Goal: Task Accomplishment & Management: Complete application form

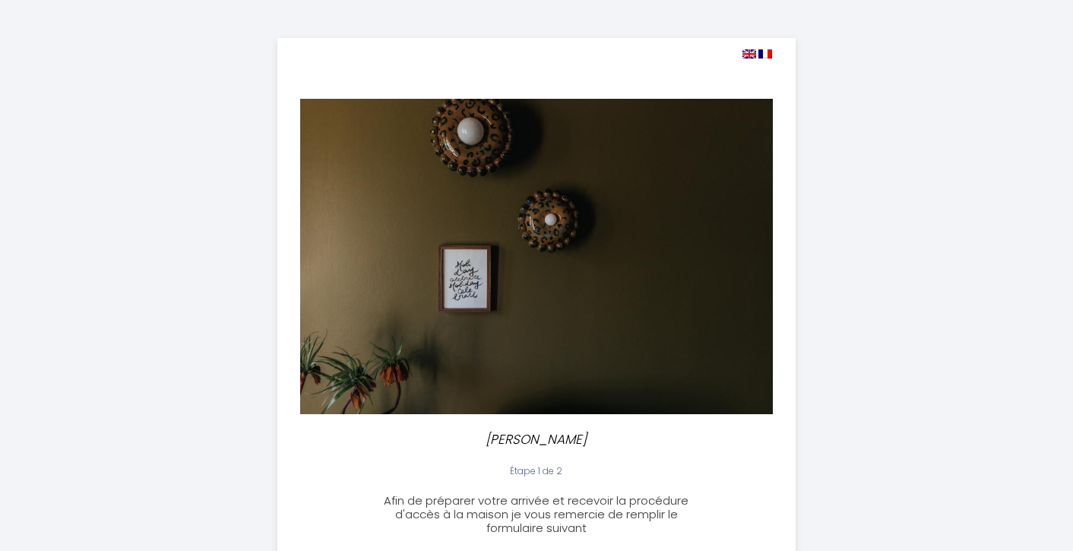
select select "18:00"
select select
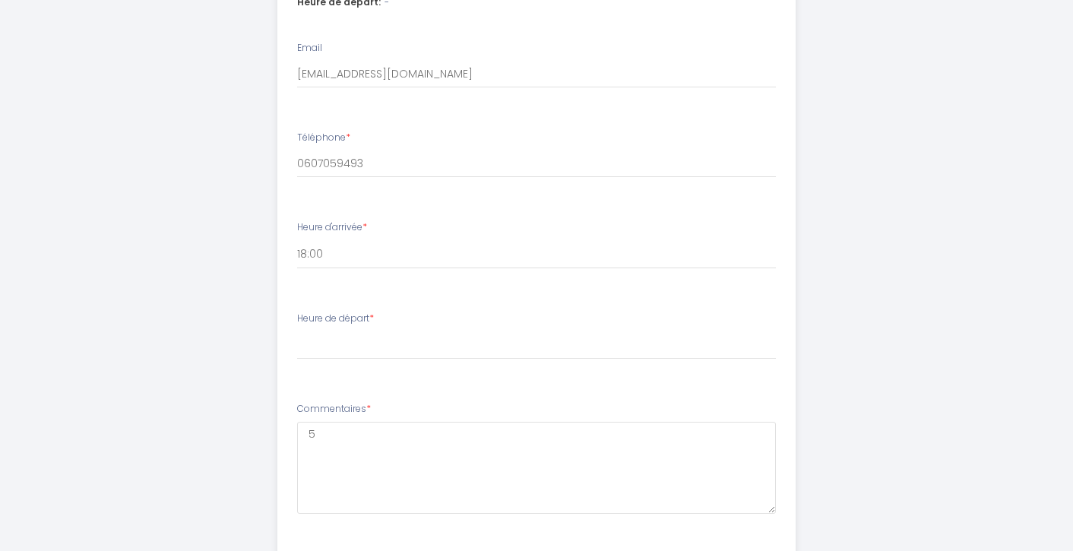
scroll to position [778, 0]
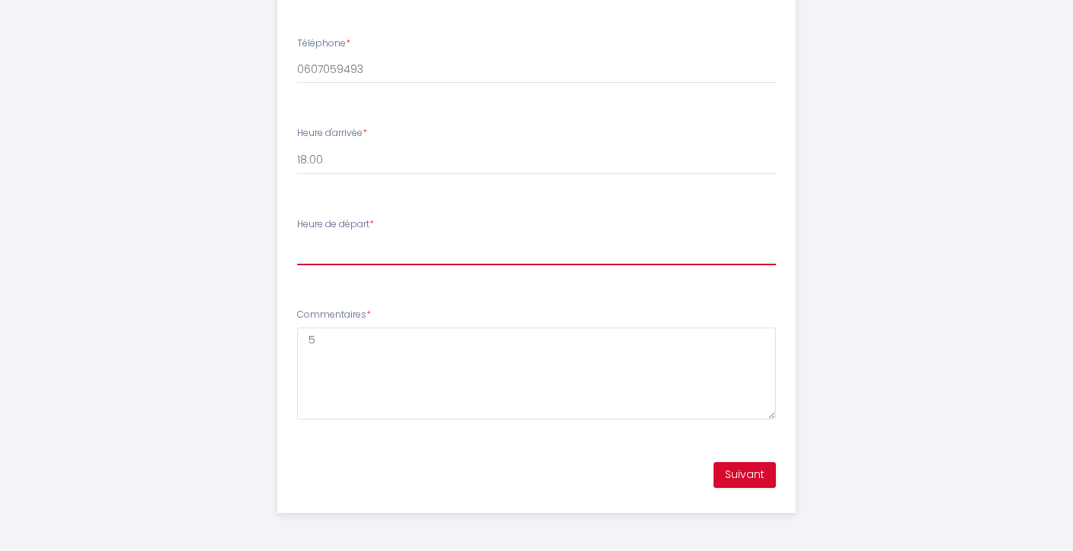
click at [343, 254] on select "00:00 00:30 01:00 01:30 02:00 02:30 03:00 03:30 04:00 04:30 05:00 05:30 06:00 0…" at bounding box center [537, 250] width 480 height 29
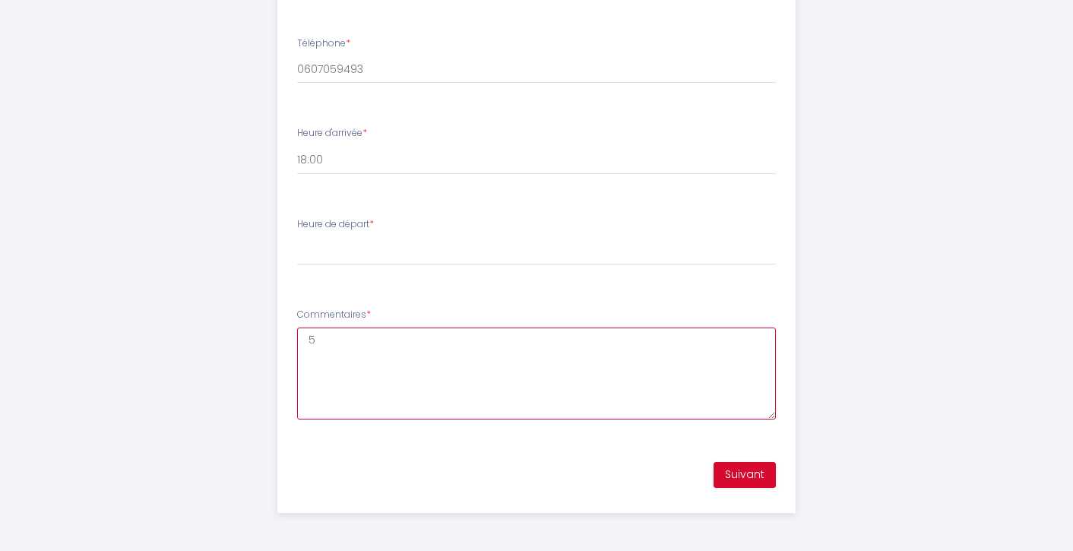
click at [391, 375] on textarea "5" at bounding box center [537, 374] width 480 height 92
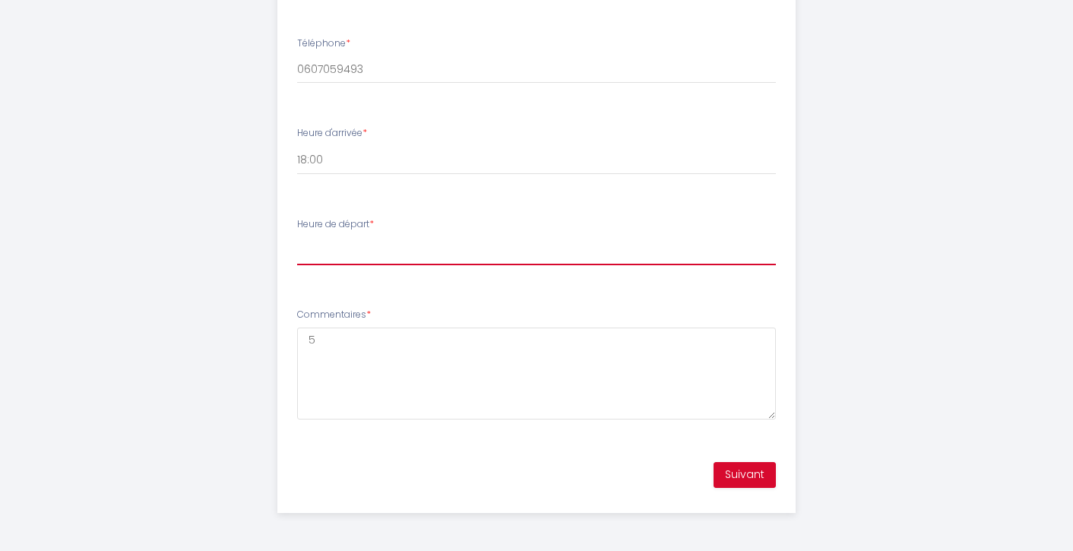
click at [338, 245] on select "00:00 00:30 01:00 01:30 02:00 02:30 03:00 03:30 04:00 04:30 05:00 05:30 06:00 0…" at bounding box center [537, 250] width 480 height 29
click at [322, 255] on select "00:00 00:30 01:00 01:30 02:00 02:30 03:00 03:30 04:00 04:30 05:00 05:30 06:00 0…" at bounding box center [537, 250] width 480 height 29
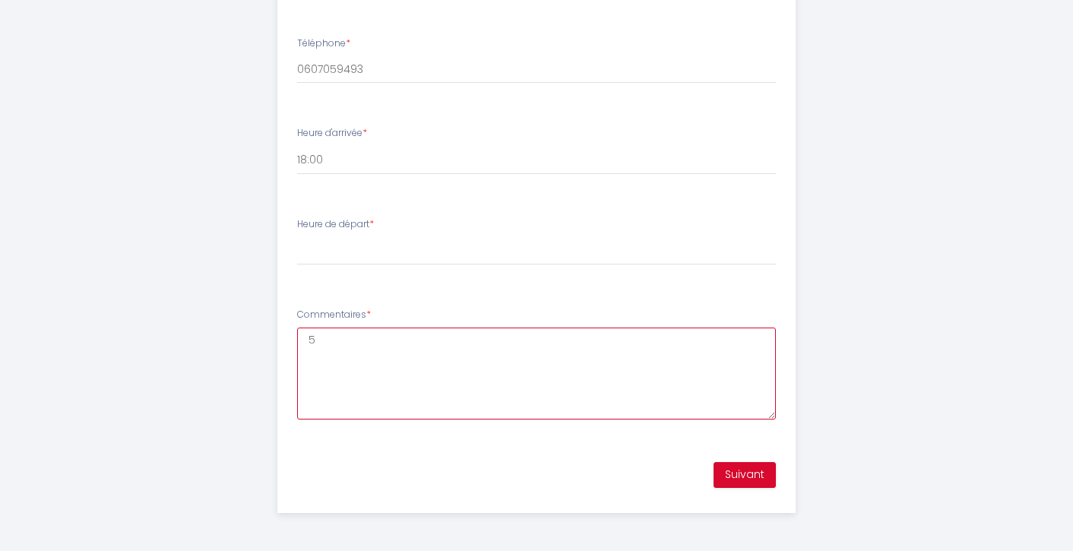
click at [328, 358] on textarea "5" at bounding box center [537, 374] width 480 height 92
select select
type textarea "D"
select select
type textarea "Dé"
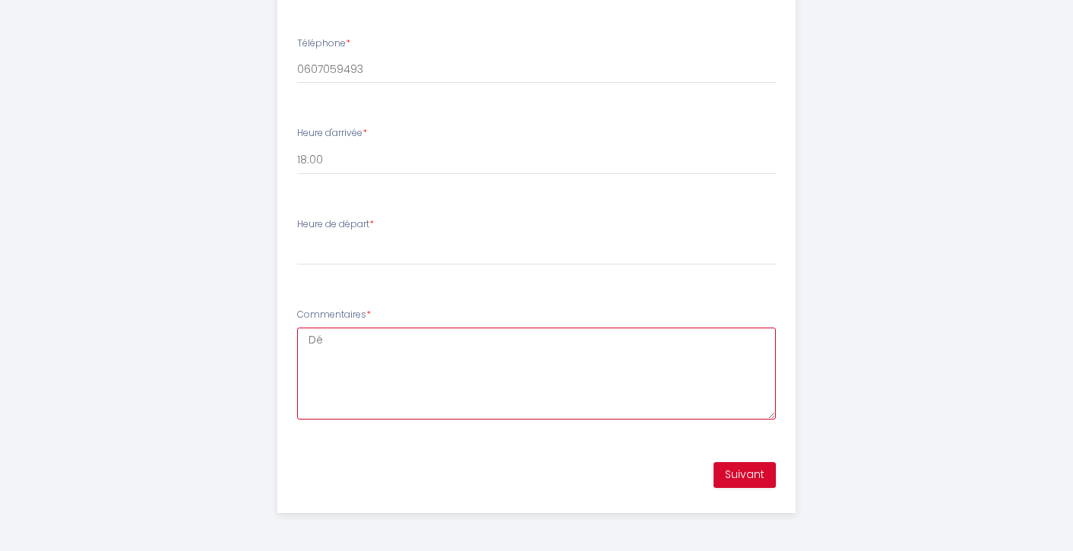
select select
type textarea "Dép"
select select
type textarea "Dépa"
select select
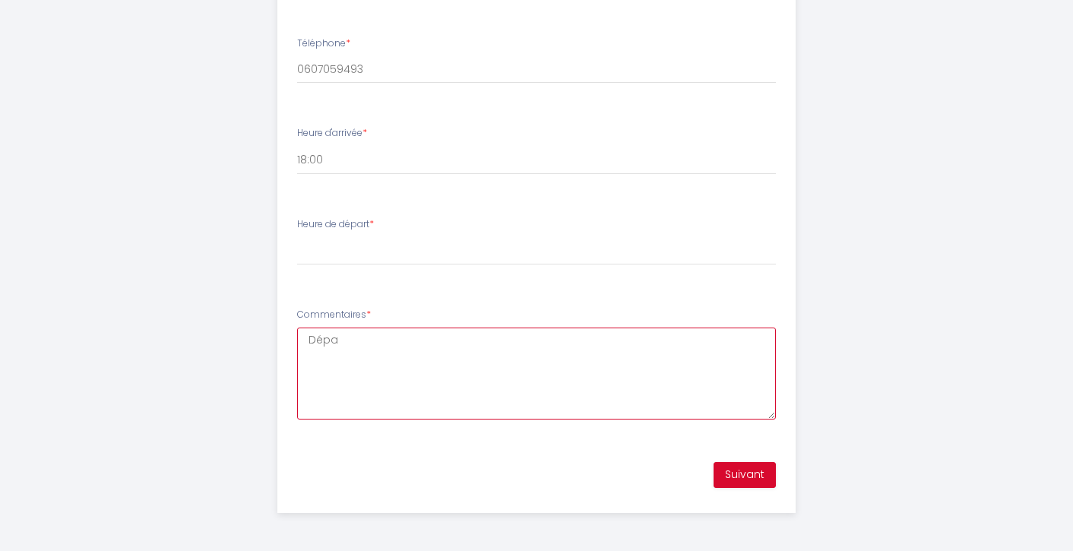
type textarea "Dépar"
select select
type textarea "Départ"
select select
type textarea "Départ"
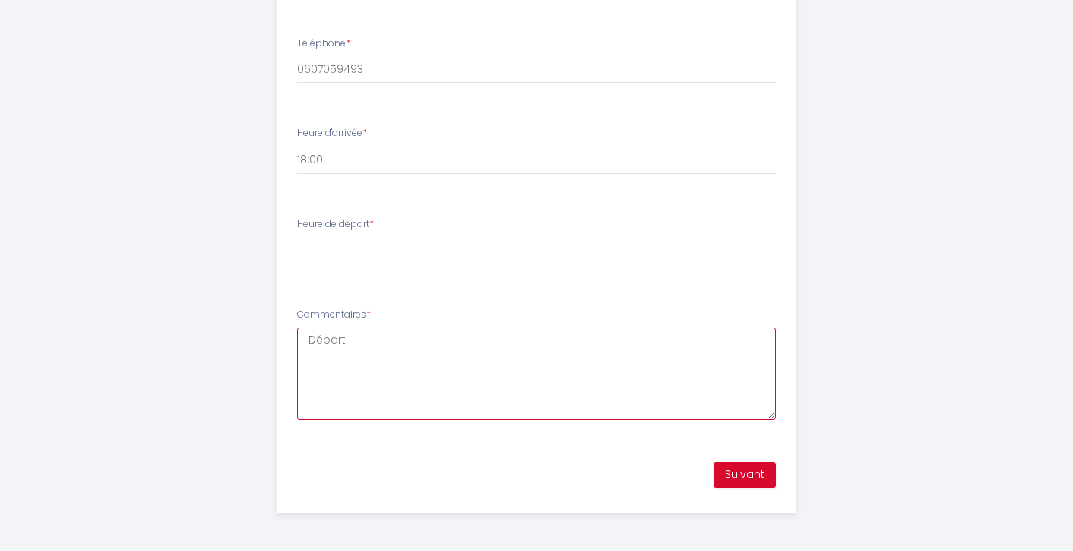
select select
type textarea "Départ à"
select select
type textarea "Départ à"
select select
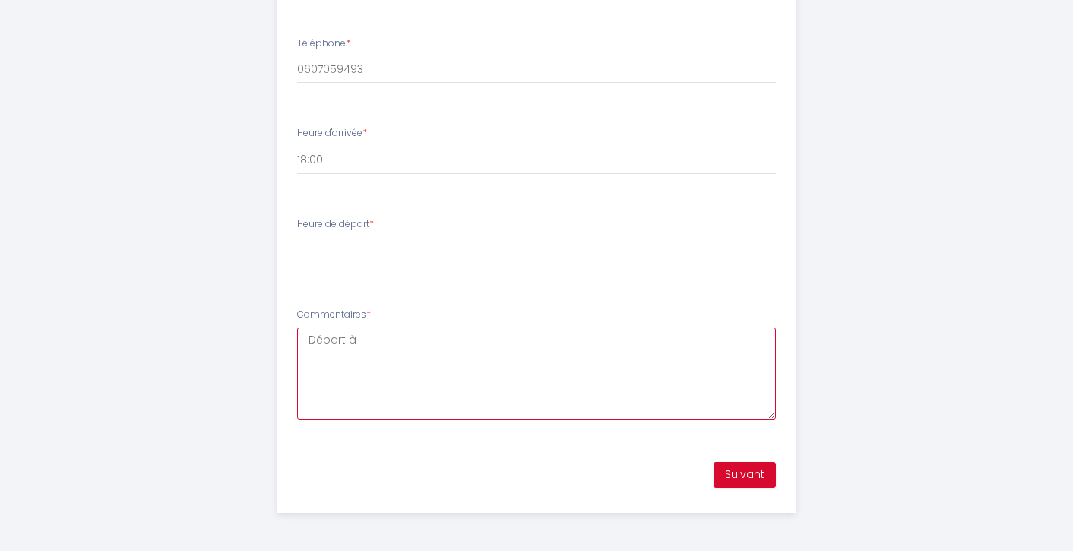
type textarea "Départ à 1"
select select
type textarea "Départ à 15"
select select
type textarea "Départ à 15"
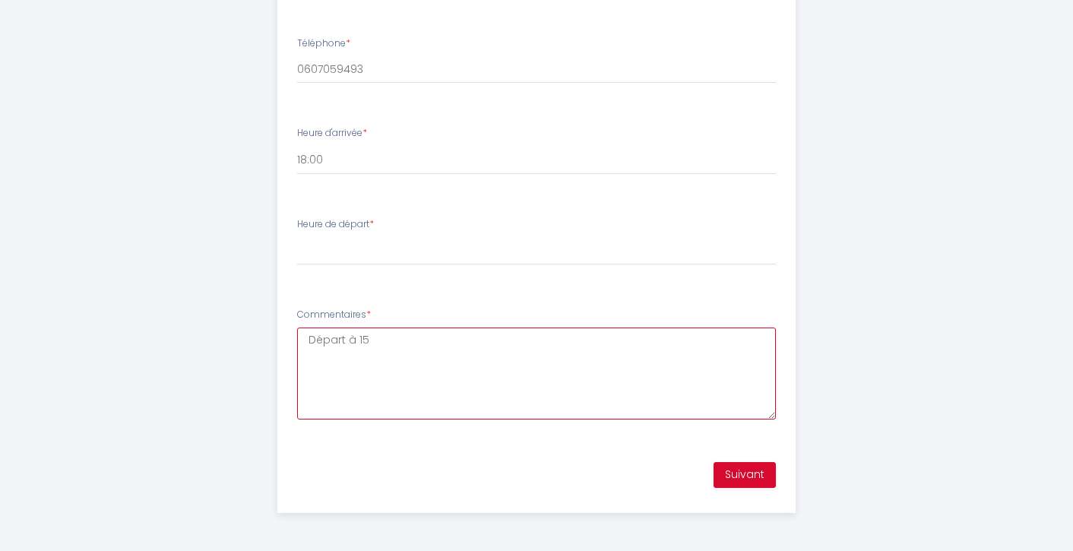
select select
type textarea "Départ à 15 h"
select select
type textarea "Départ à 15 h"
select select
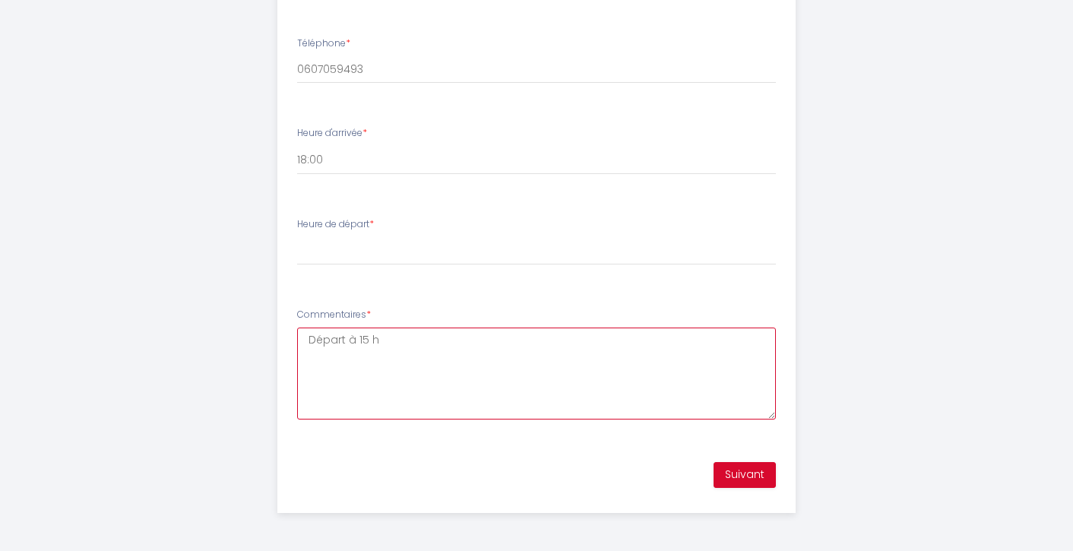
type textarea "Départ à 15 h l"
select select
type textarea "Départ à 15 h le"
select select
type textarea "Départ à 15 h le"
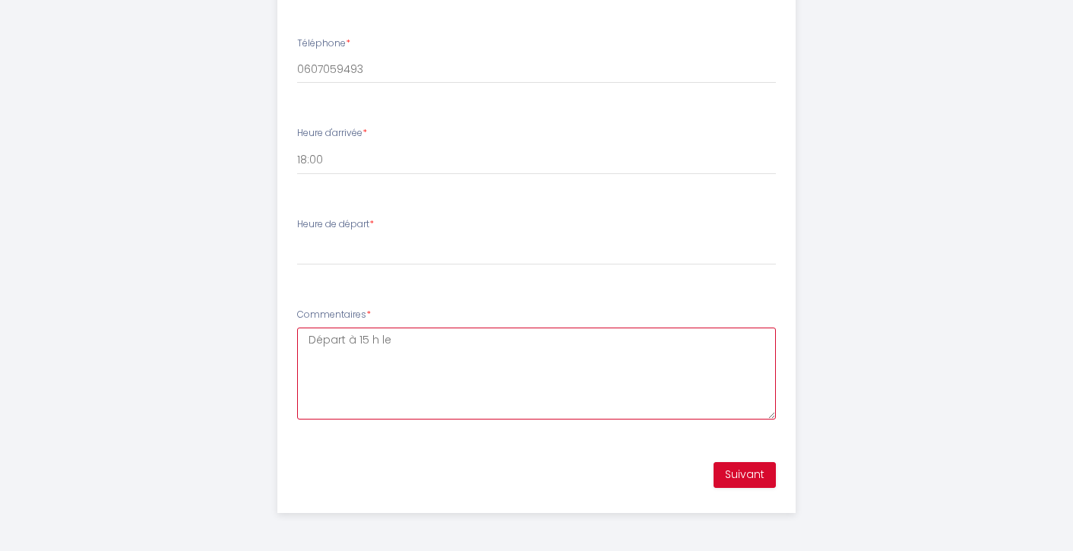
select select
type textarea "Départ à 15 h le d"
select select
type textarea "Départ à 15 h le di"
select select
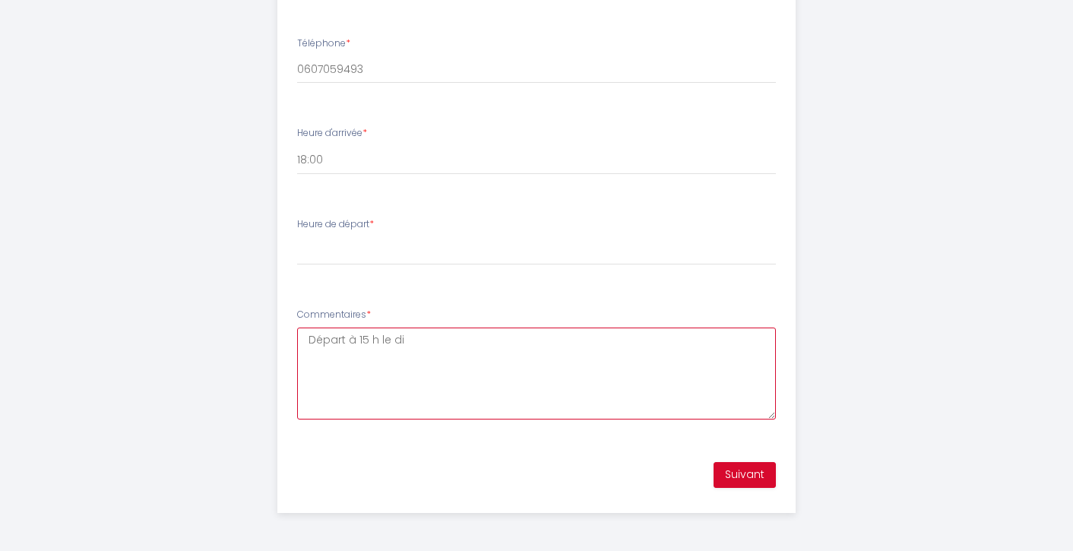
type textarea "Départ à 15 h le dim"
select select
type textarea "Départ à 15 h le dima"
select select
type textarea "Départ à 15 h le diman"
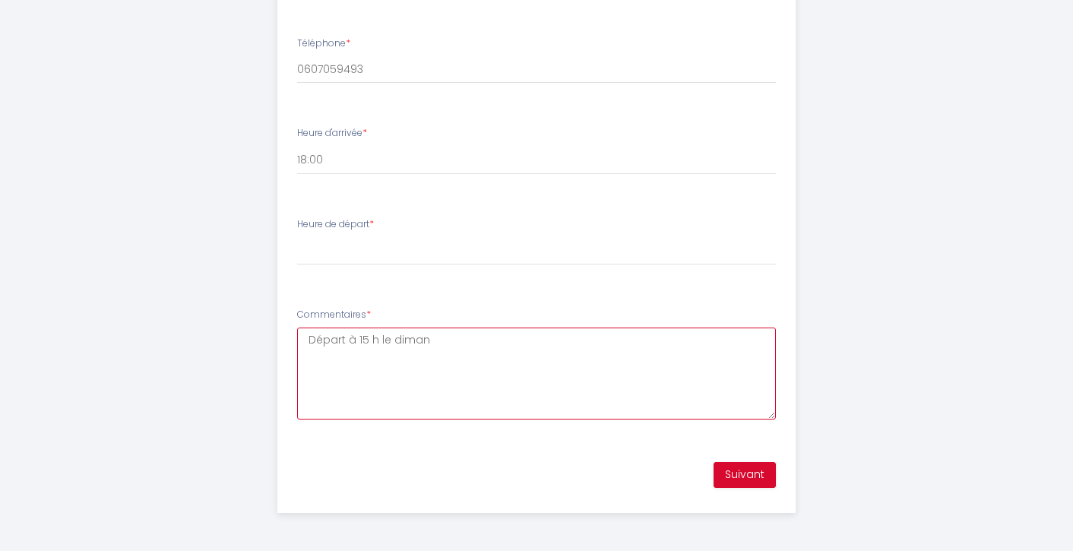
select select
type textarea "Départ à 15 h le dimanc"
select select
type textarea "Départ à 15 h le dimanch"
select select
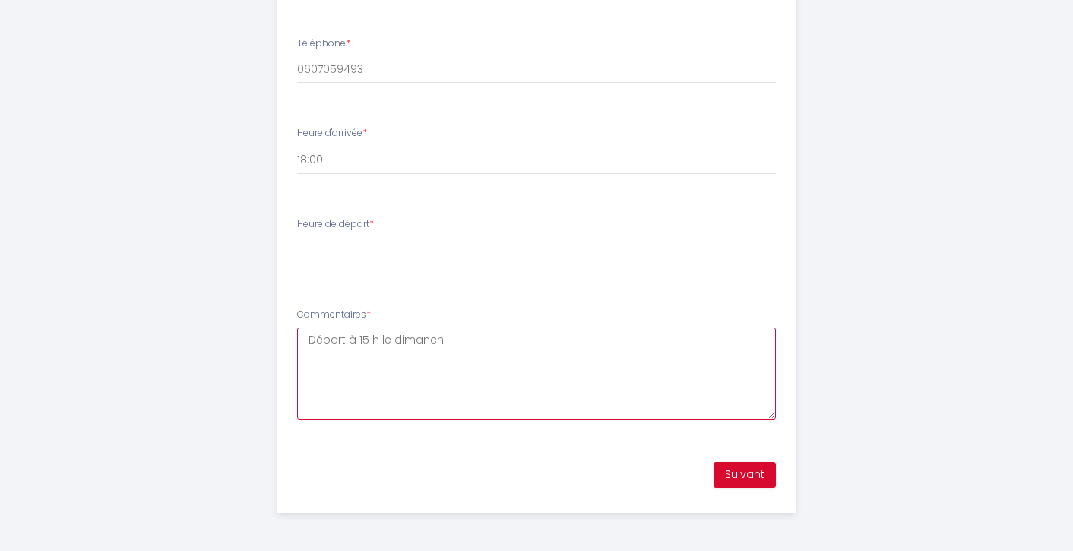
type textarea "Départ à 15 h le [DATE]"
select select
type textarea "Départ à 15 h le [DATE]"
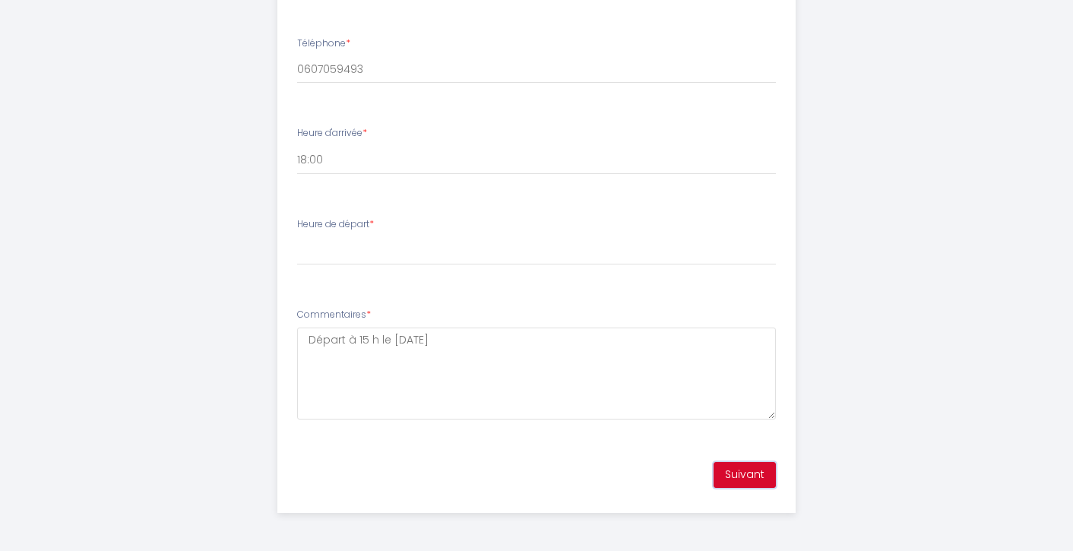
click at [756, 474] on button "Suivant" at bounding box center [745, 475] width 62 height 26
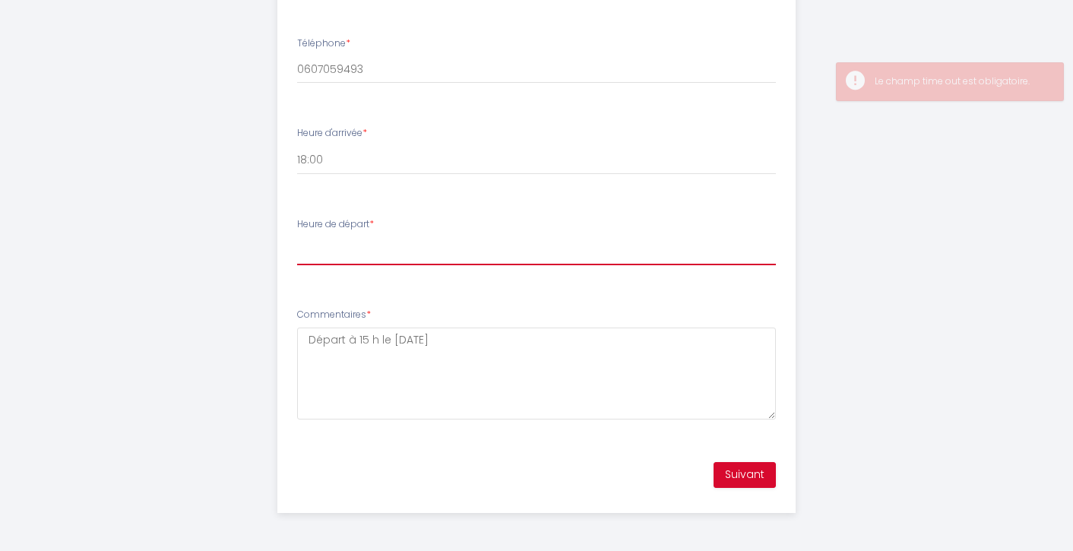
click at [357, 241] on select "00:00 00:30 01:00 01:30 02:00 02:30 03:00 03:30 04:00 04:30 05:00 05:30 06:00 0…" at bounding box center [537, 250] width 480 height 29
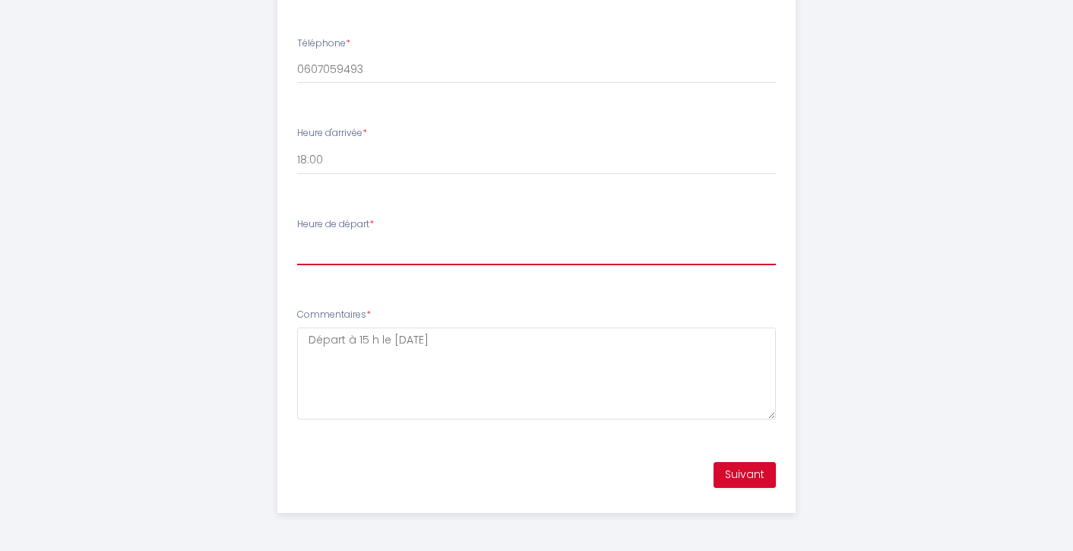
select select "11:00"
click at [297, 236] on select "00:00 00:30 01:00 01:30 02:00 02:30 03:00 03:30 04:00 04:30 05:00 05:30 06:00 0…" at bounding box center [537, 250] width 480 height 29
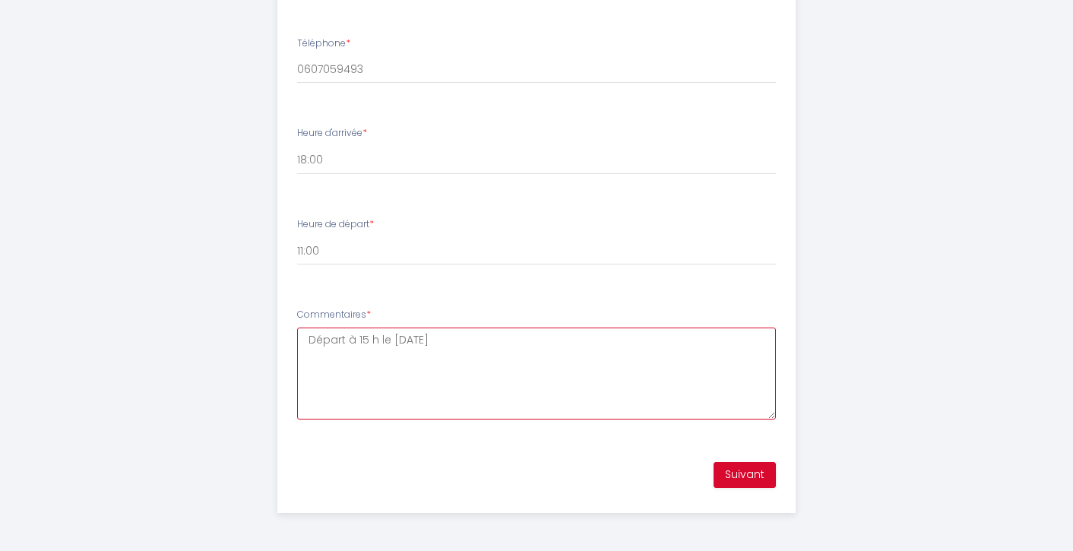
click at [466, 354] on textarea "Départ à 15 h le [DATE]" at bounding box center [537, 374] width 480 height 92
type textarea "Départ à 15 h le [DATE] en accord avec vous"
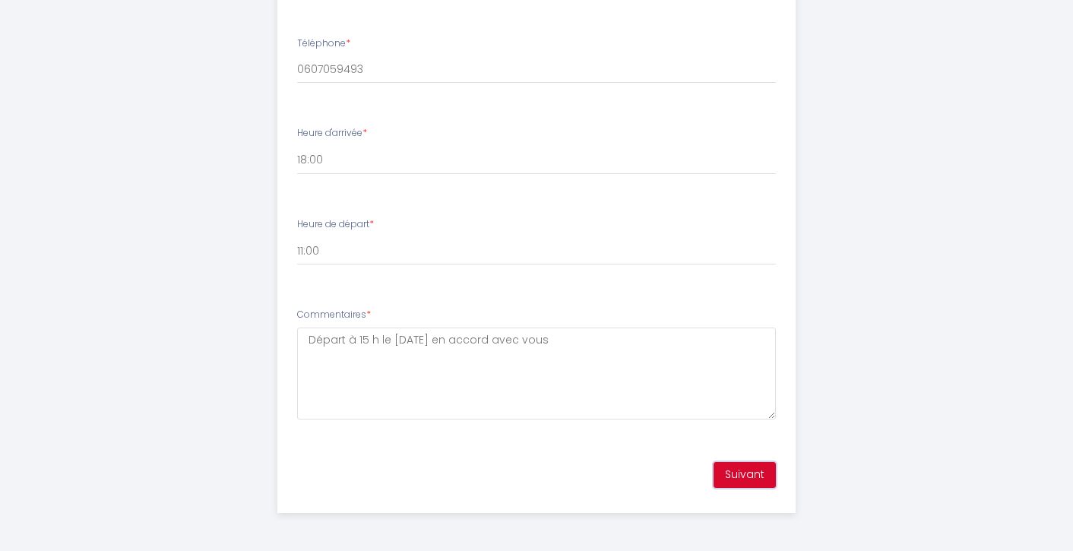
click at [745, 480] on button "Suivant" at bounding box center [745, 475] width 62 height 26
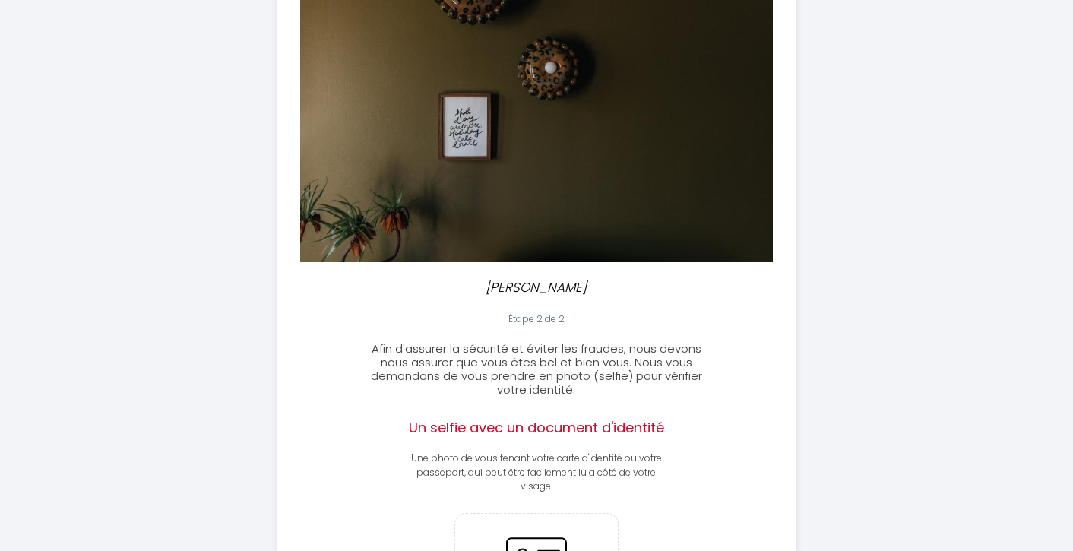
scroll to position [363, 0]
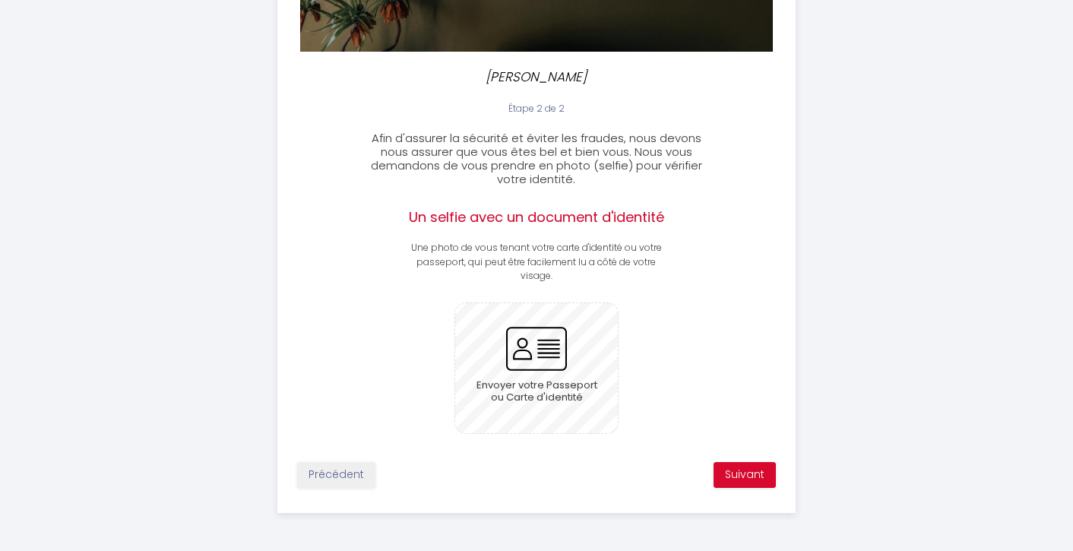
click at [548, 351] on input "file" at bounding box center [536, 368] width 163 height 130
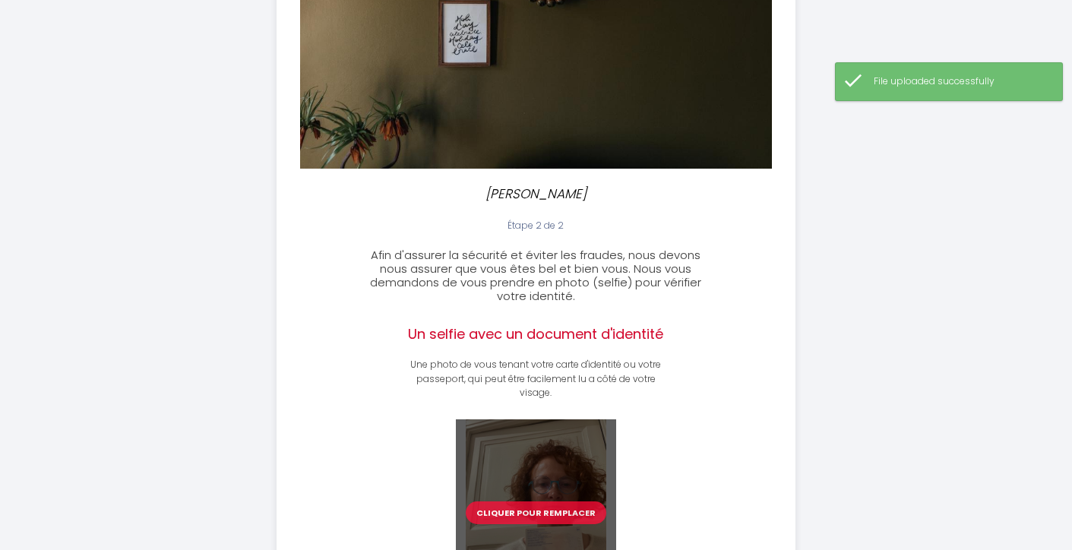
scroll to position [363, 0]
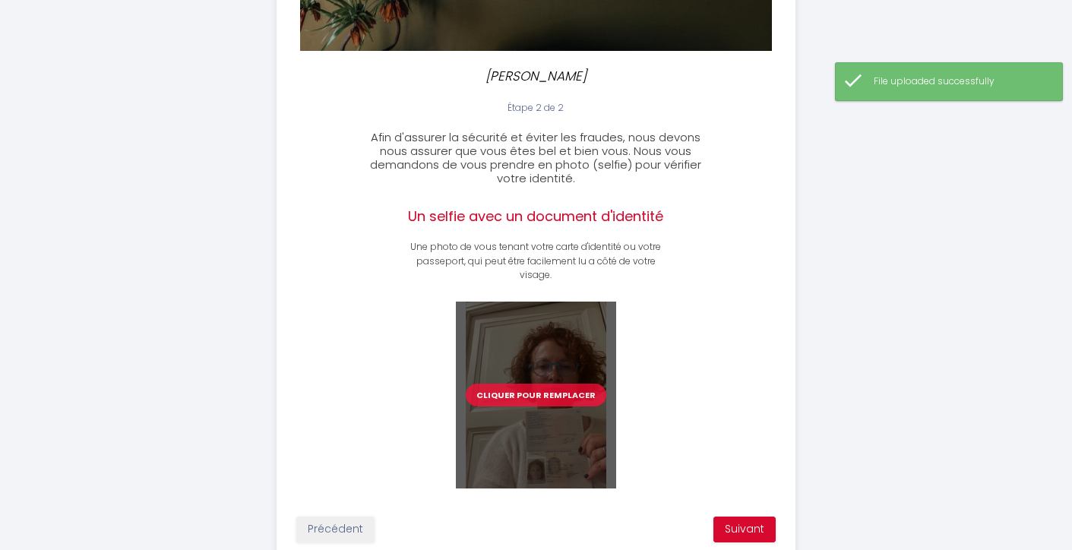
click at [696, 377] on div "Cliquer pour remplacer" at bounding box center [536, 395] width 385 height 187
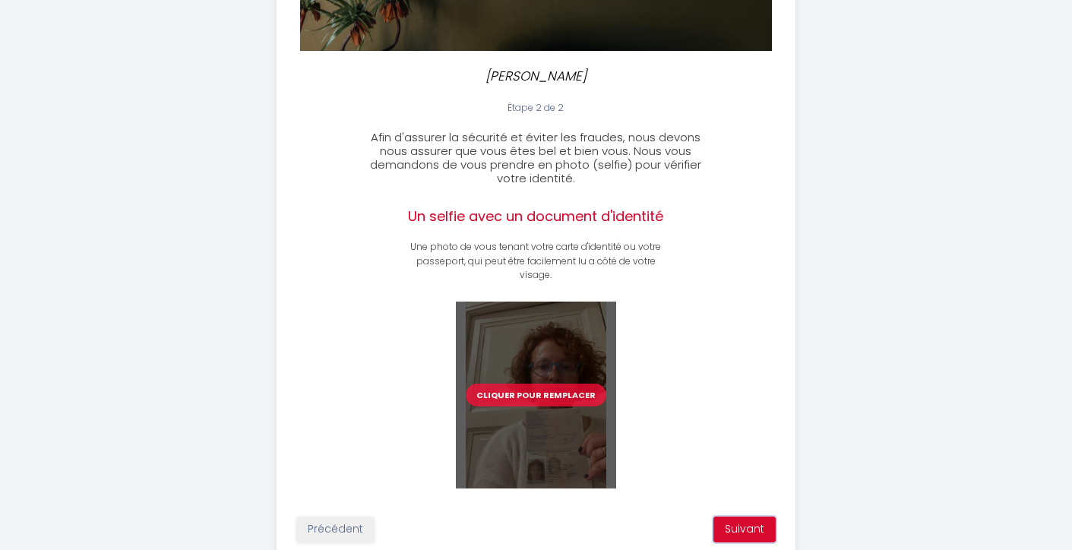
click at [754, 529] on button "Suivant" at bounding box center [745, 530] width 62 height 26
